Goal: Navigation & Orientation: Go to known website

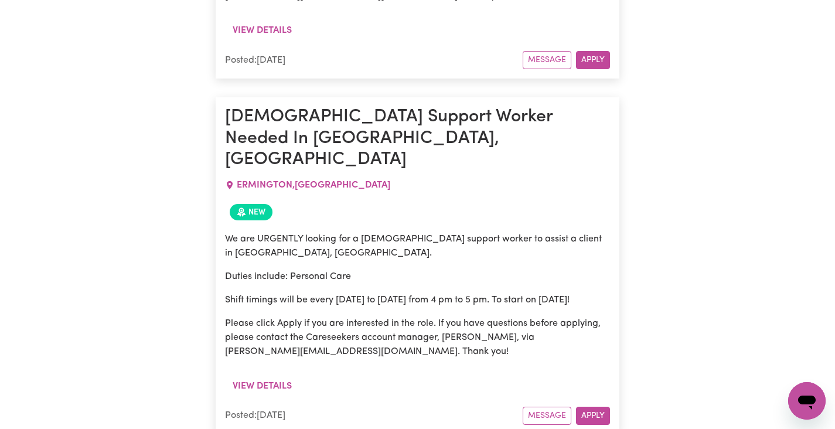
scroll to position [3014, 0]
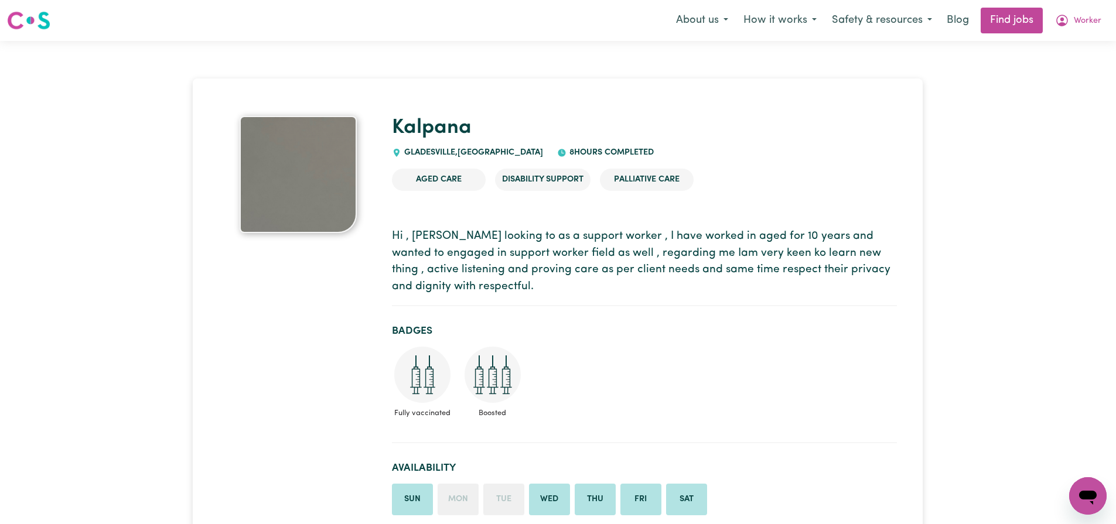
click at [29, 19] on img at bounding box center [28, 20] width 43 height 21
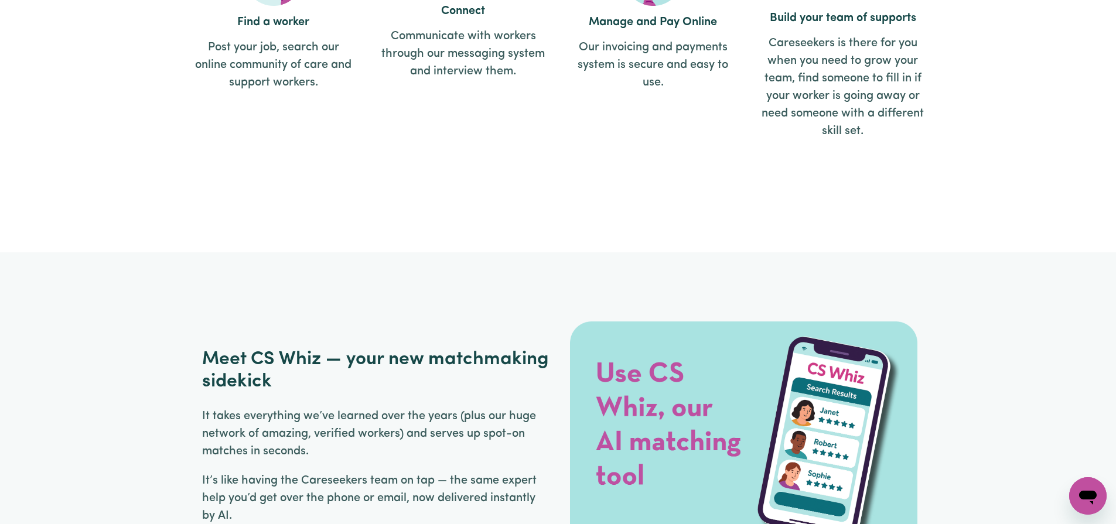
scroll to position [1582, 0]
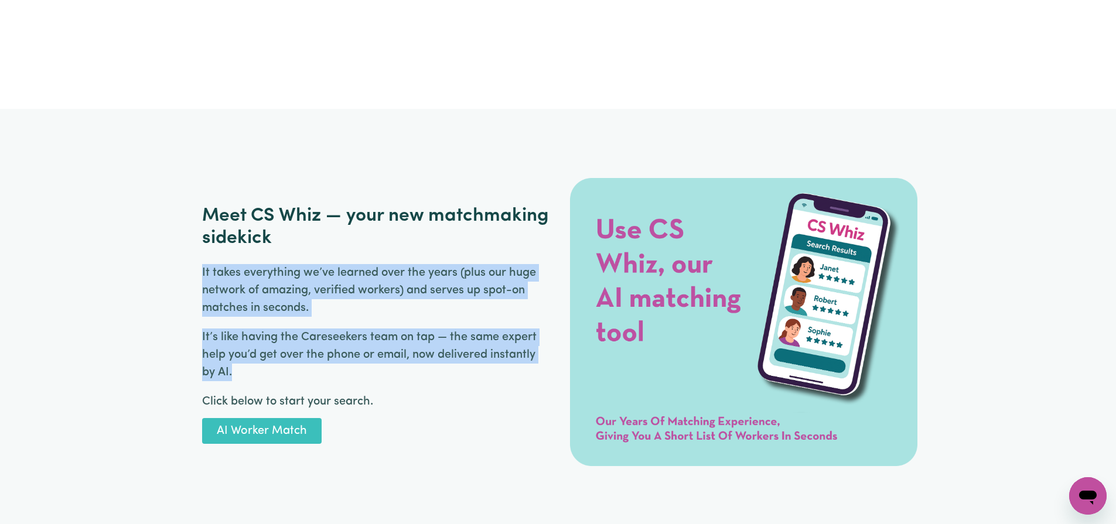
drag, startPoint x: 219, startPoint y: 365, endPoint x: 186, endPoint y: 274, distance: 96.5
click at [186, 274] on div "Meet CS Whiz — your new matchmaking sidekick It takes everything we’ve learned …" at bounding box center [558, 322] width 759 height 412
copy div "It takes everything we’ve learned over the years (plus our huge network of amaz…"
